Goal: Entertainment & Leisure: Consume media (video, audio)

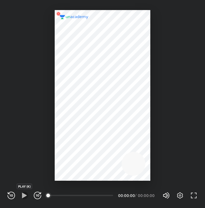
click at [25, 194] on icon "button" at bounding box center [24, 194] width 5 height 5
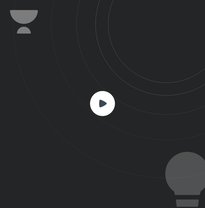
click at [104, 100] on rect at bounding box center [102, 103] width 25 height 25
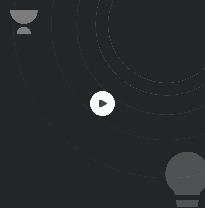
click at [104, 100] on rect at bounding box center [102, 103] width 25 height 25
click at [106, 101] on rect at bounding box center [102, 103] width 25 height 25
click at [97, 103] on rect at bounding box center [102, 103] width 25 height 25
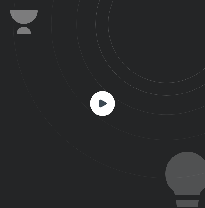
click at [97, 103] on rect at bounding box center [102, 103] width 25 height 25
